Goal: Use online tool/utility: Utilize a website feature to perform a specific function

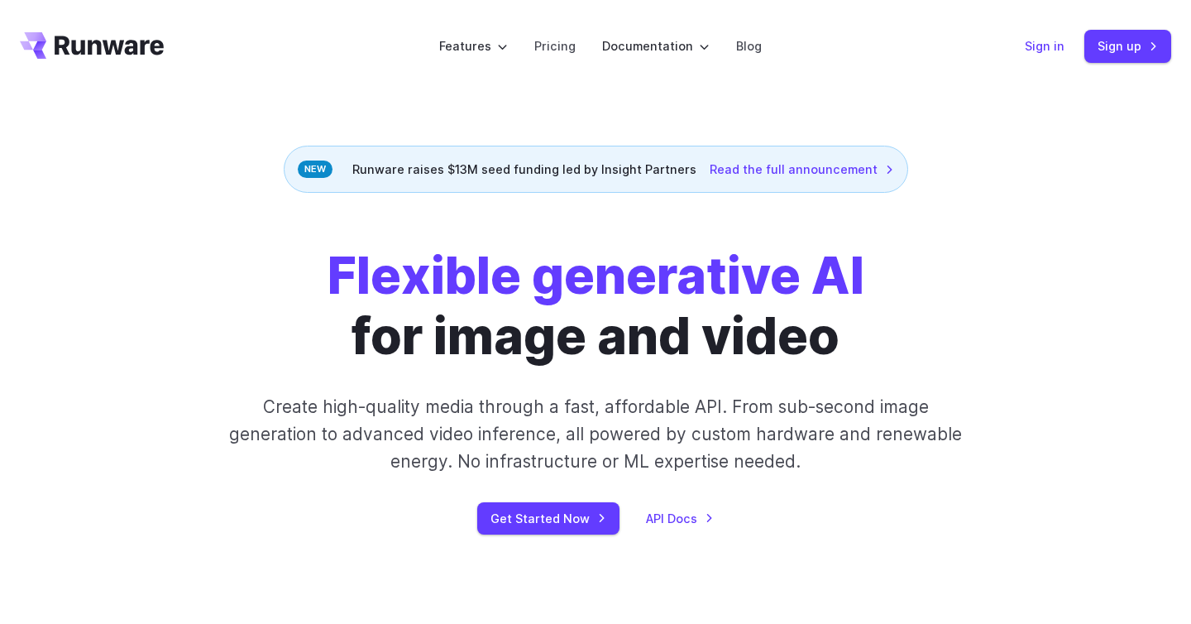
click at [1054, 40] on link "Sign in" at bounding box center [1045, 45] width 40 height 19
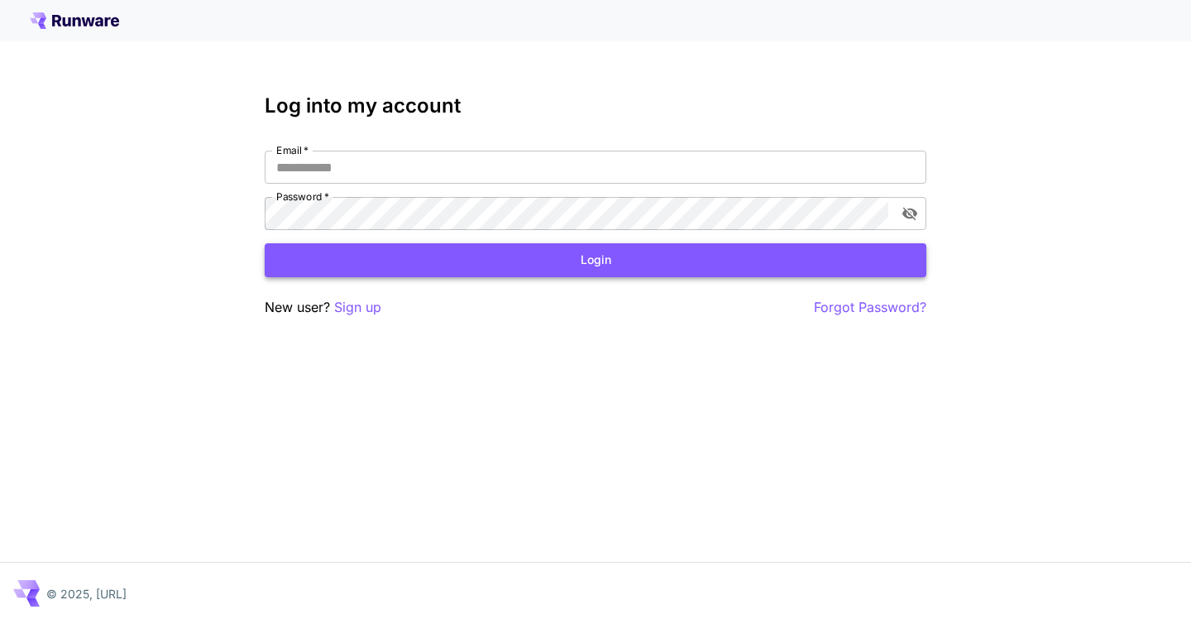
type input "**********"
click at [641, 265] on button "Login" at bounding box center [596, 260] width 662 height 34
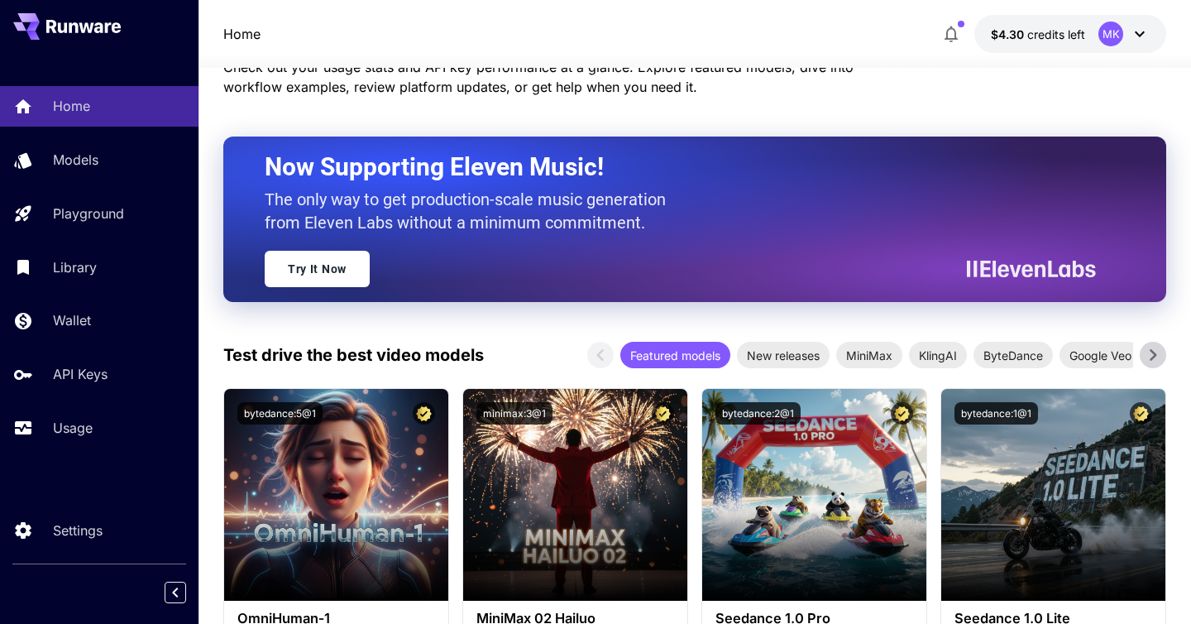
scroll to position [85, 0]
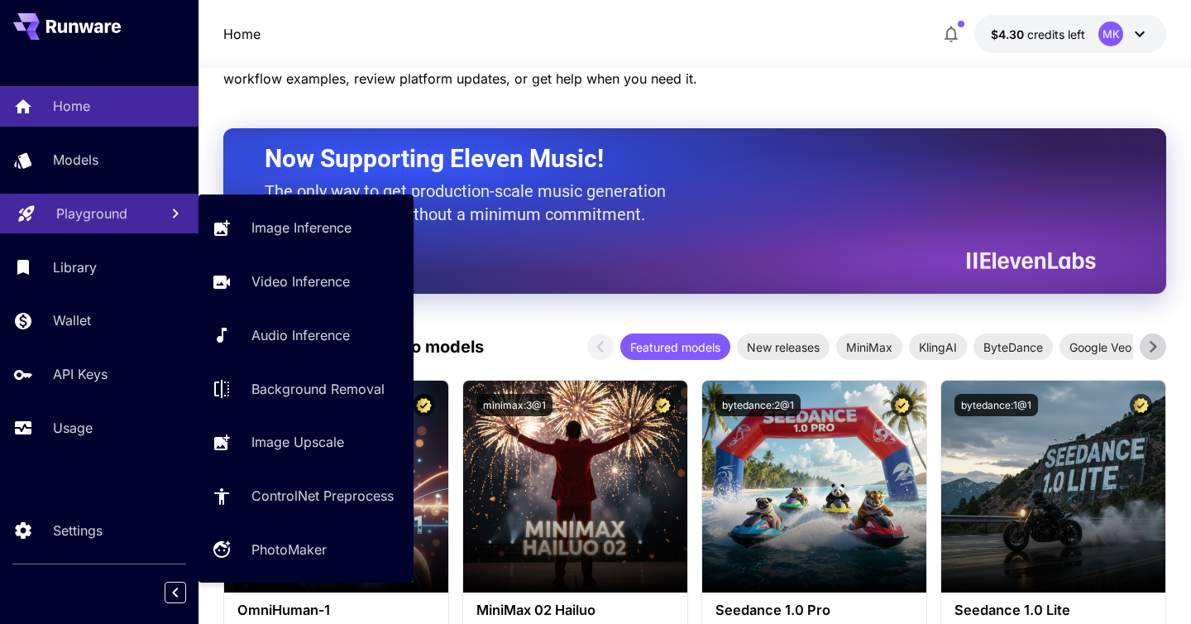
click at [79, 217] on p "Playground" at bounding box center [91, 213] width 71 height 20
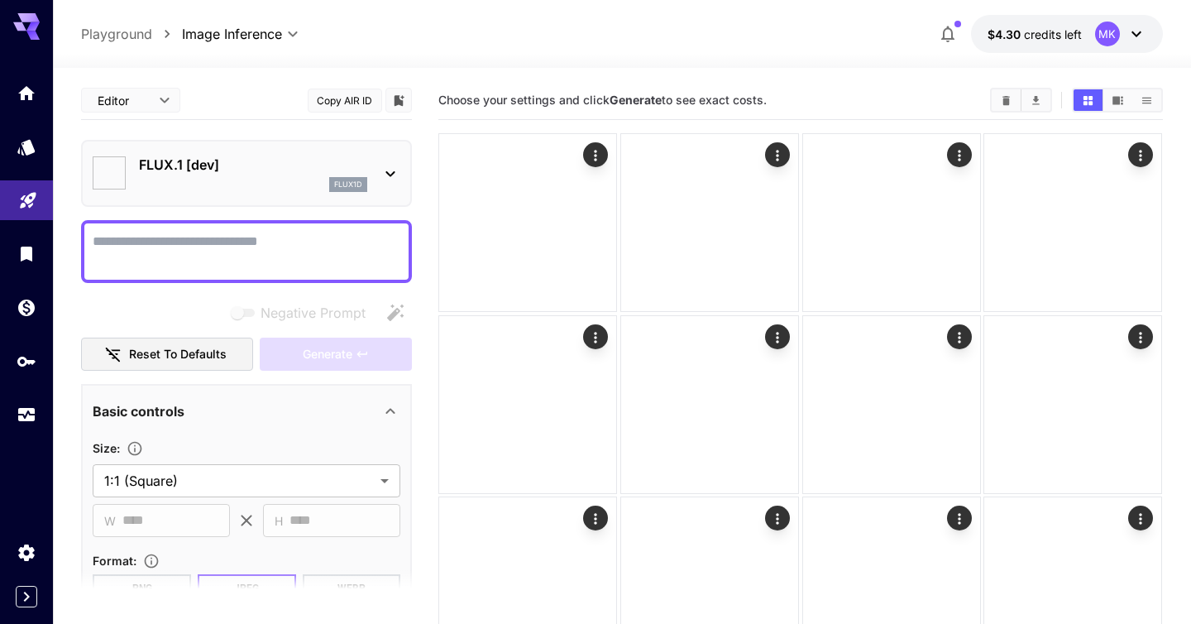
type input "**********"
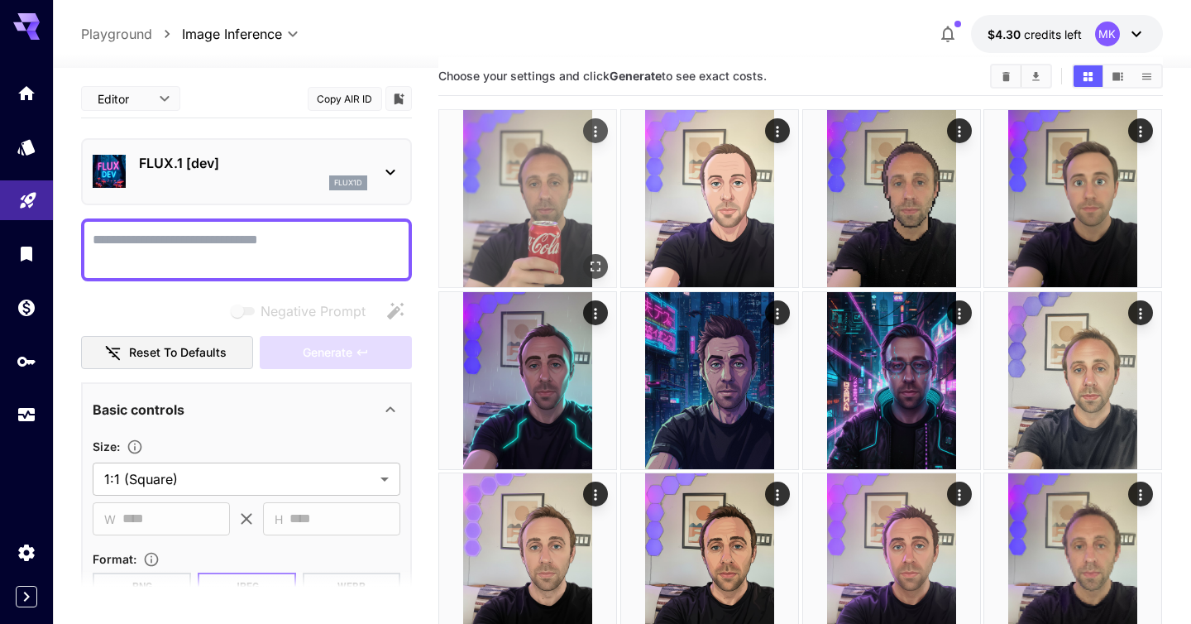
scroll to position [23, 0]
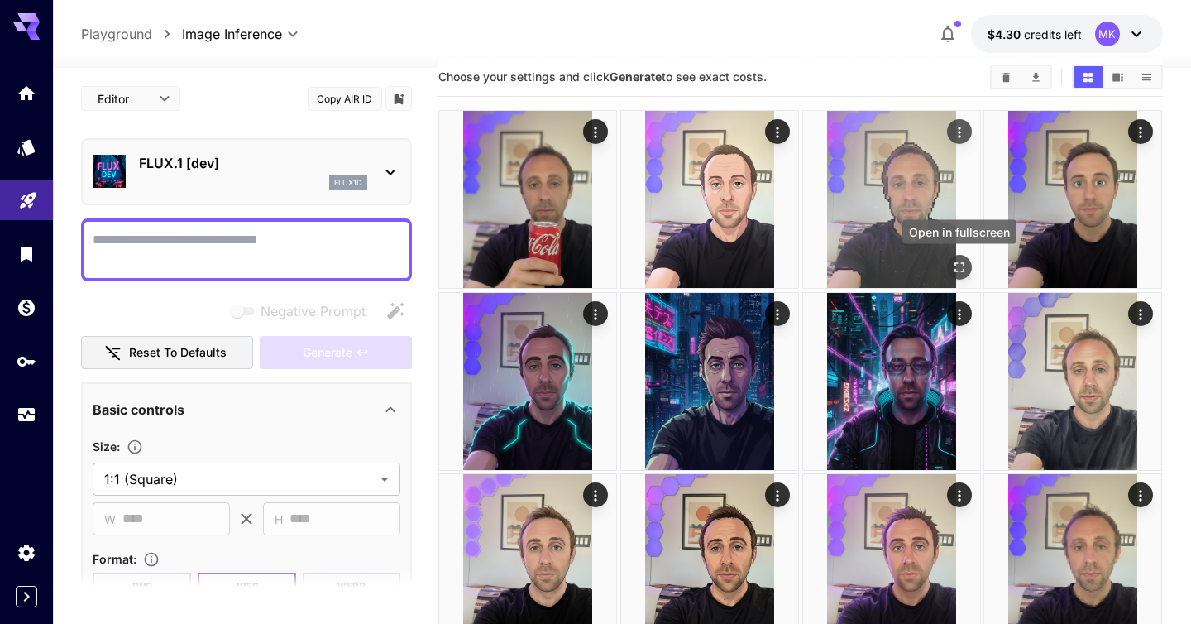
click at [963, 265] on icon "Open in fullscreen" at bounding box center [959, 267] width 17 height 17
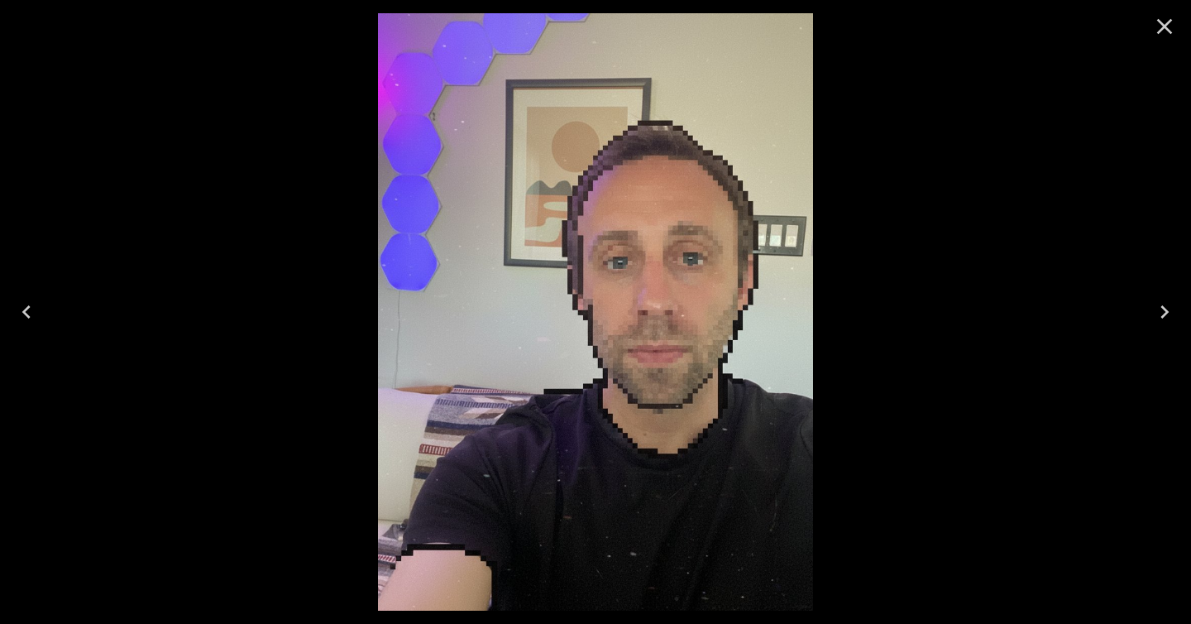
click at [1165, 28] on icon "Close" at bounding box center [1165, 27] width 16 height 16
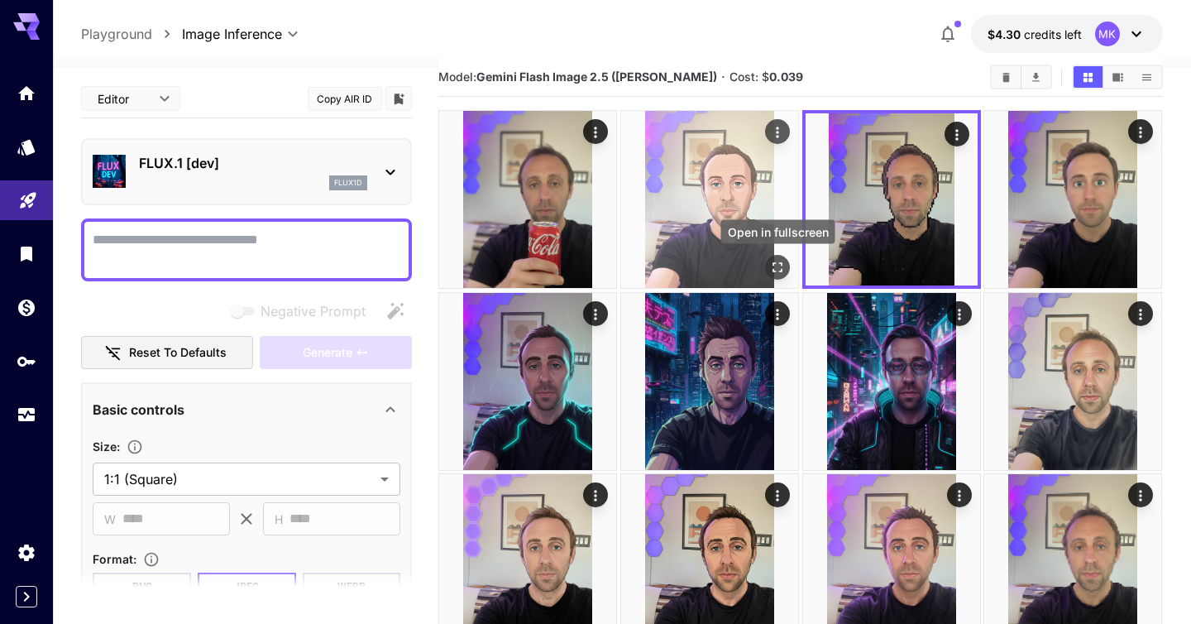
click at [778, 268] on icon "Open in fullscreen" at bounding box center [777, 267] width 17 height 17
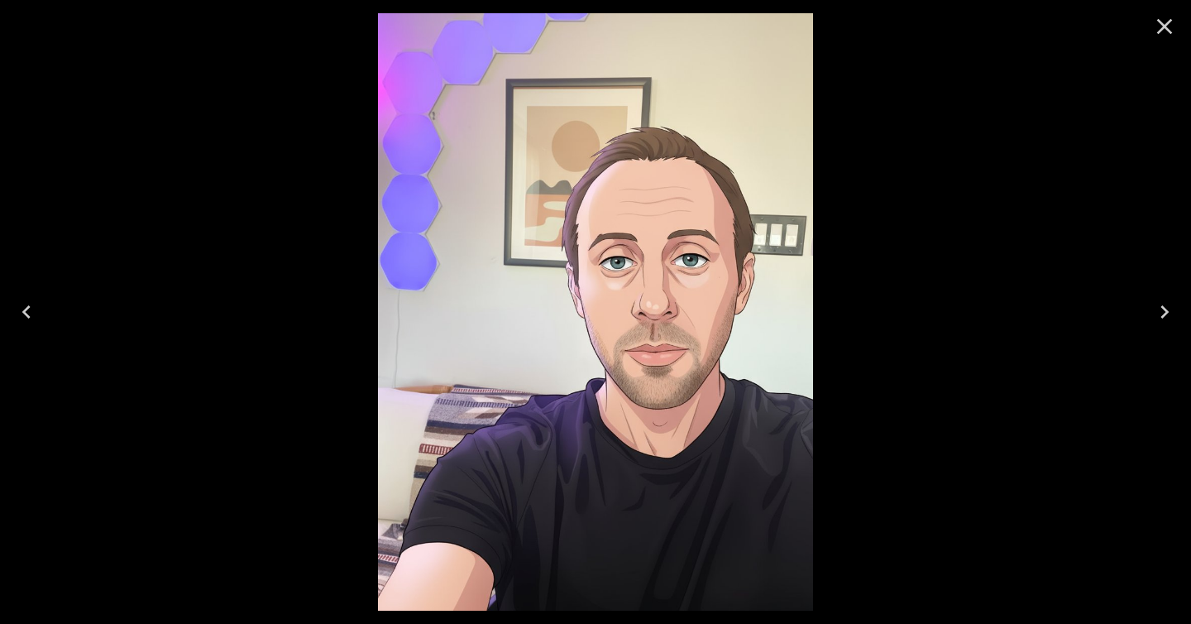
click at [1164, 33] on icon "Close" at bounding box center [1164, 26] width 26 height 26
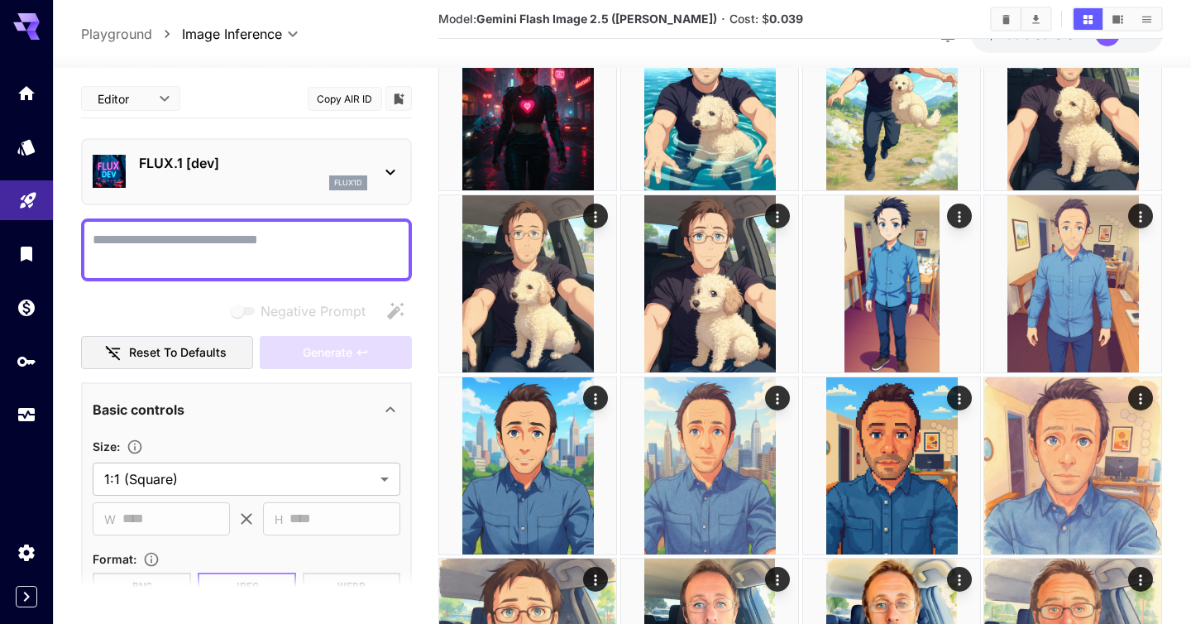
scroll to position [734, 0]
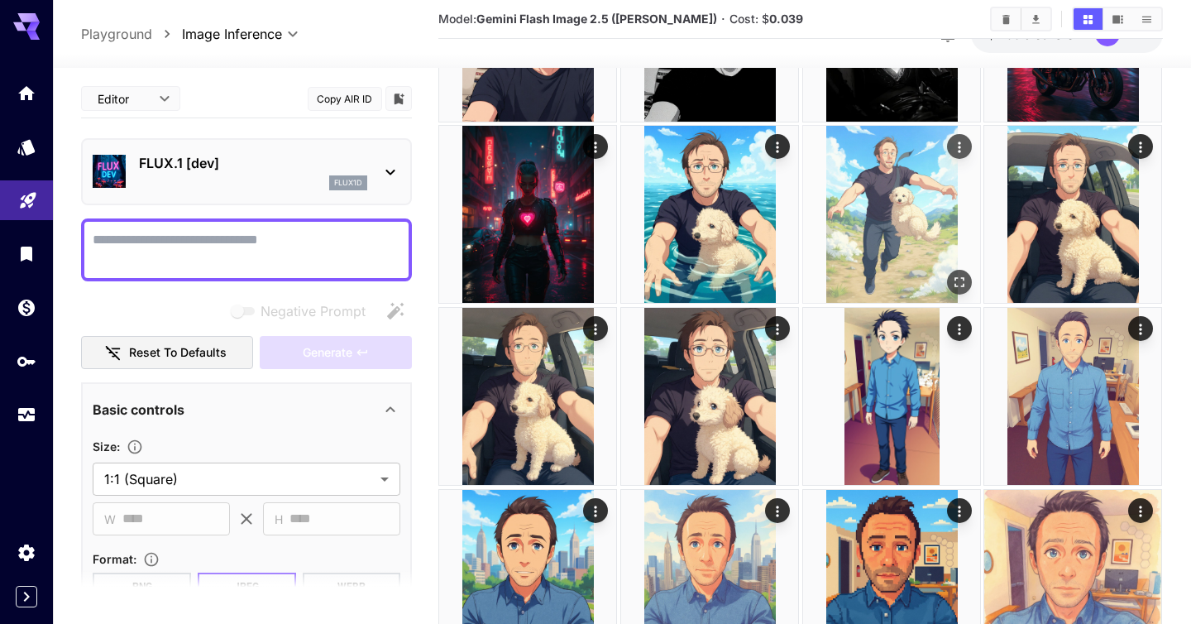
click at [954, 282] on icon "Open in fullscreen" at bounding box center [959, 283] width 17 height 17
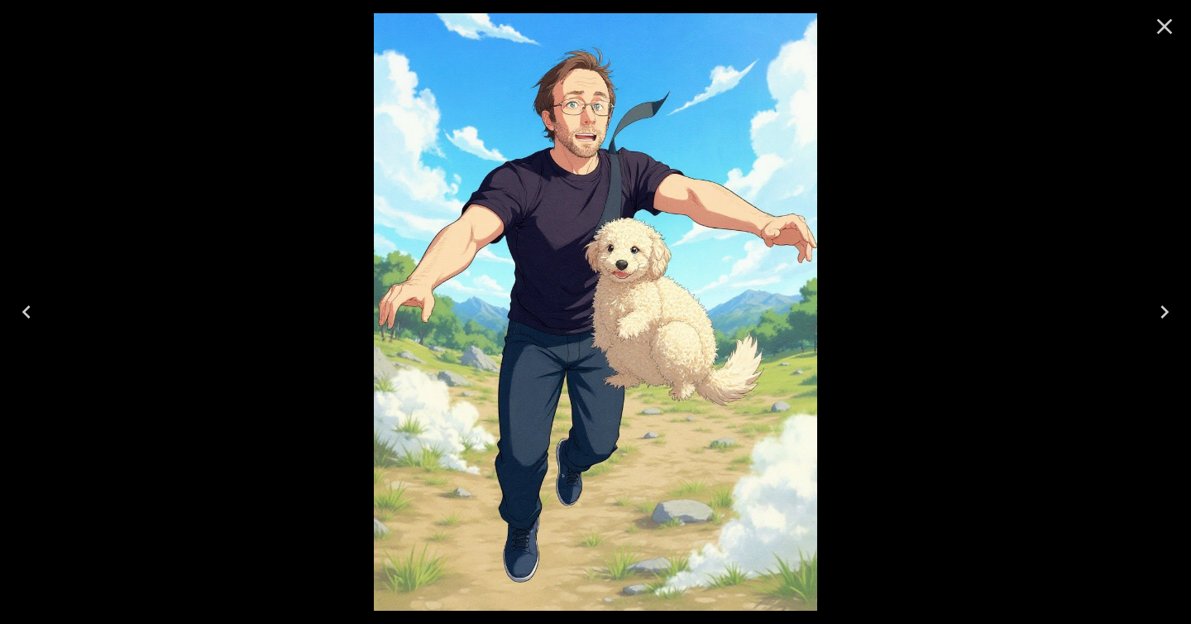
click at [1172, 32] on icon "Close" at bounding box center [1164, 26] width 26 height 26
